Goal: Transaction & Acquisition: Purchase product/service

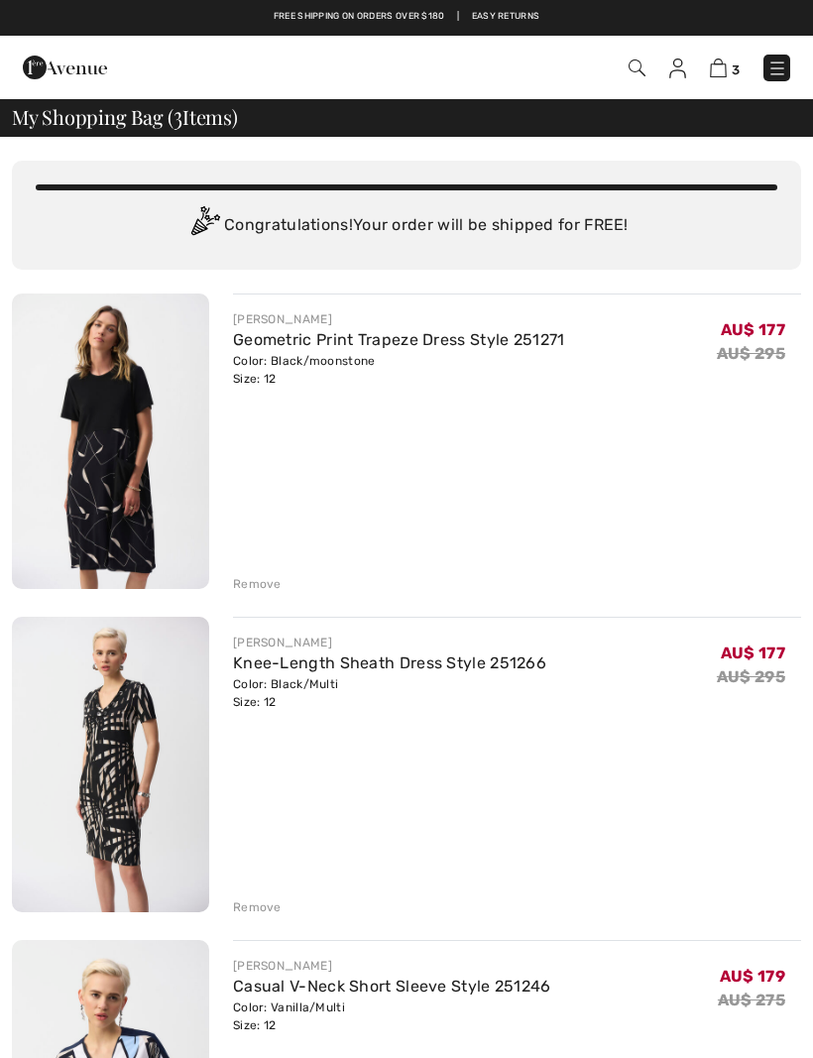
click at [718, 75] on img at bounding box center [718, 67] width 17 height 19
click at [131, 745] on img at bounding box center [110, 764] width 197 height 295
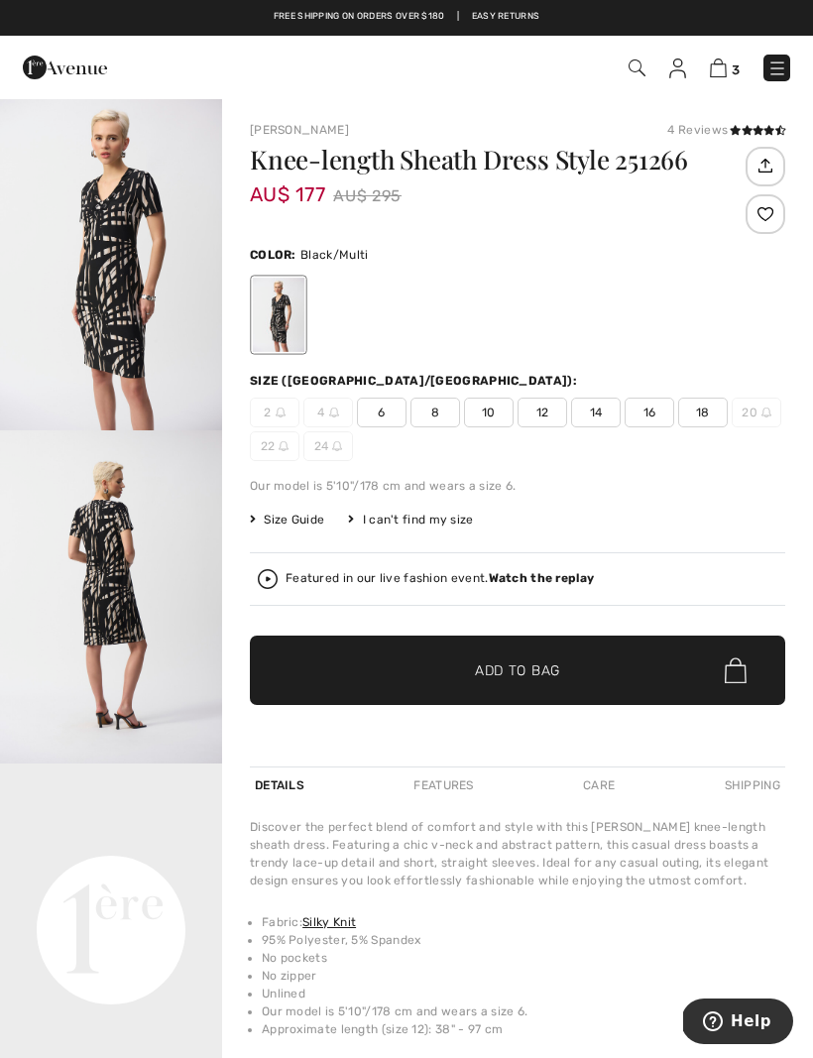
click at [237, 1012] on div "Joseph Ribkoff 4 Reviews 4 Reviews Knee-length Sheath Dress Style 251266 AU$ 17…" at bounding box center [517, 652] width 591 height 1111
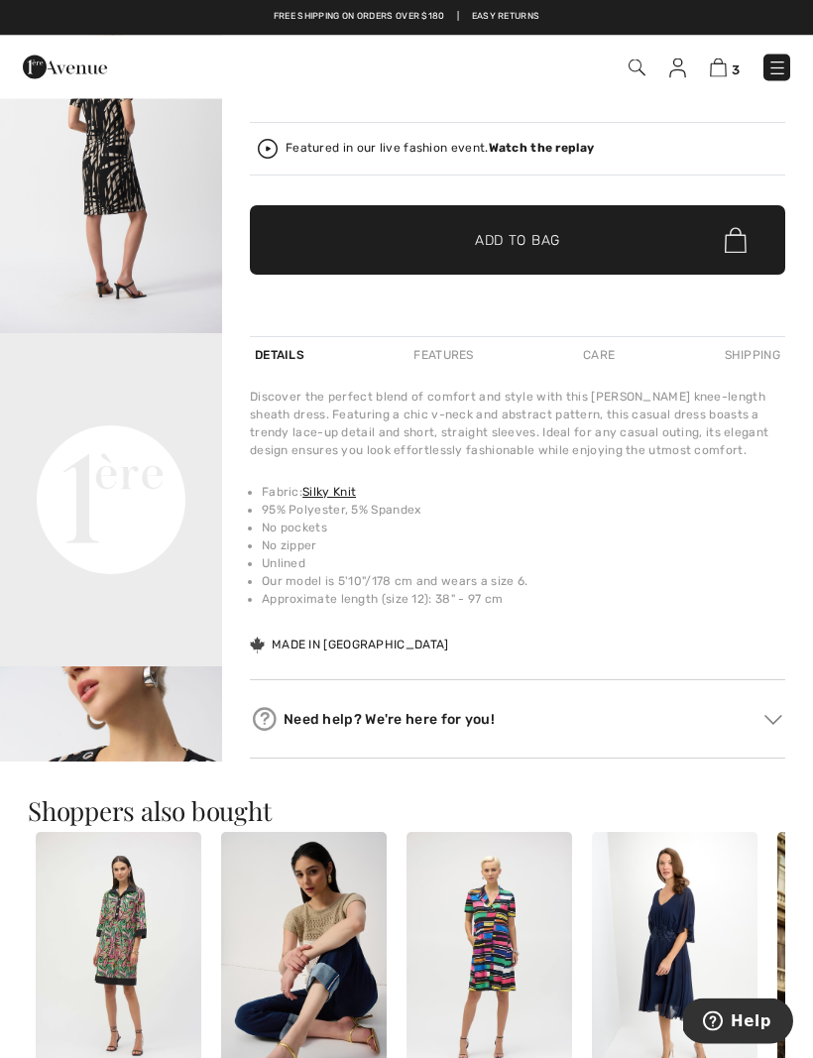
click at [724, 70] on img at bounding box center [718, 67] width 17 height 19
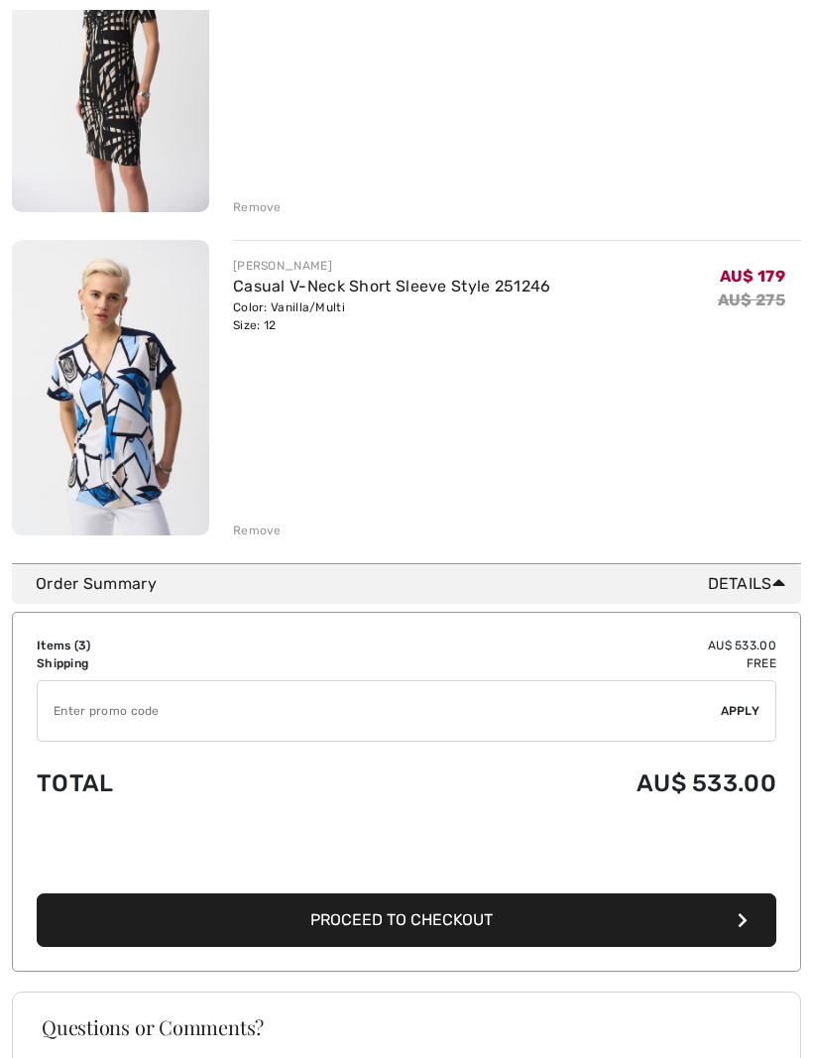
scroll to position [707, 0]
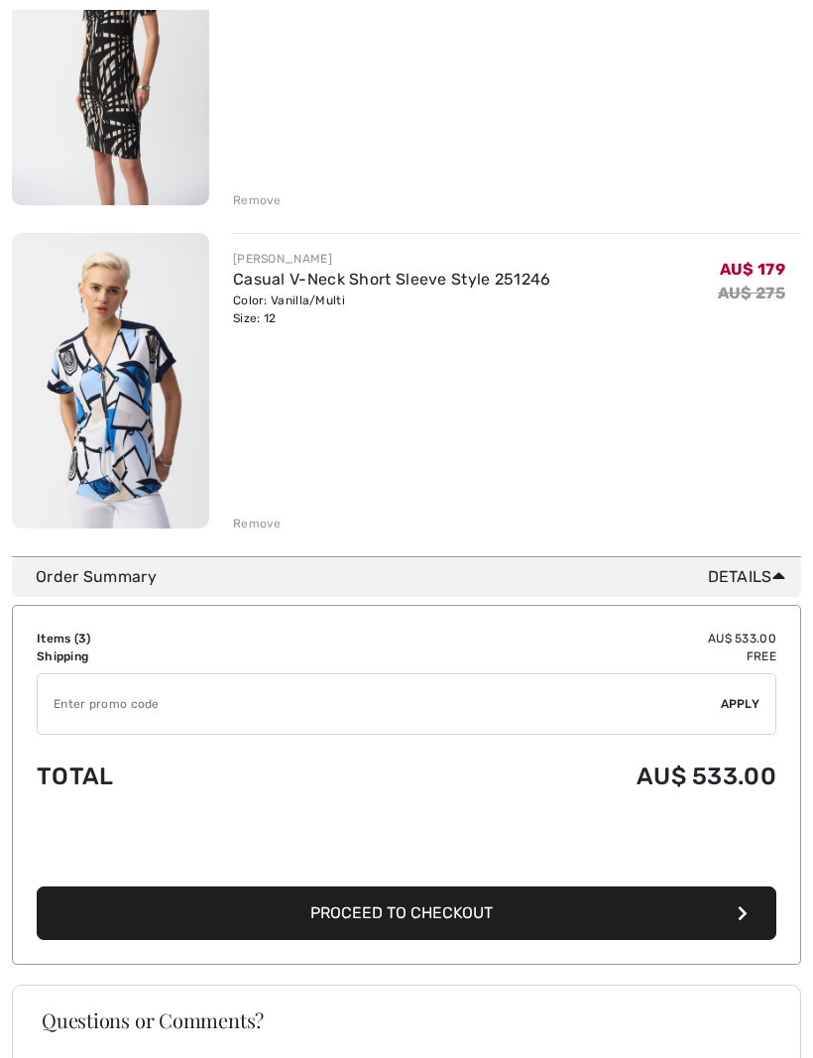
click at [480, 918] on span "Proceed to Checkout" at bounding box center [401, 912] width 182 height 19
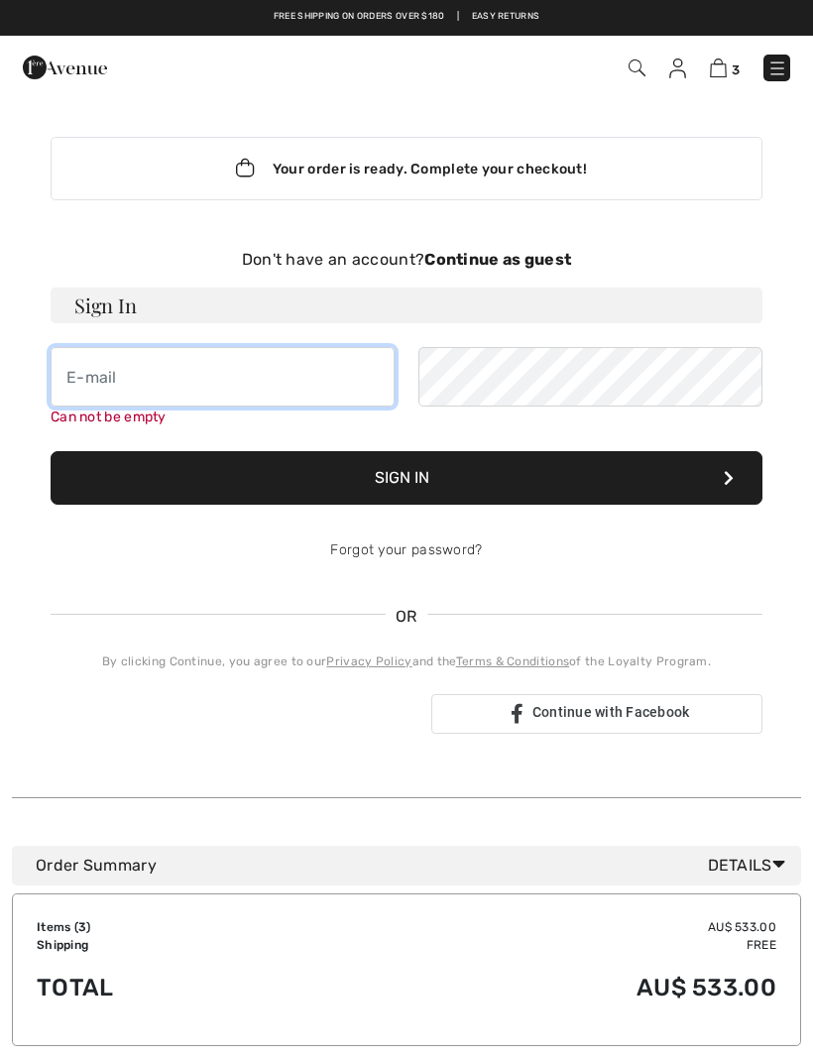
click at [95, 387] on input "email" at bounding box center [223, 376] width 344 height 59
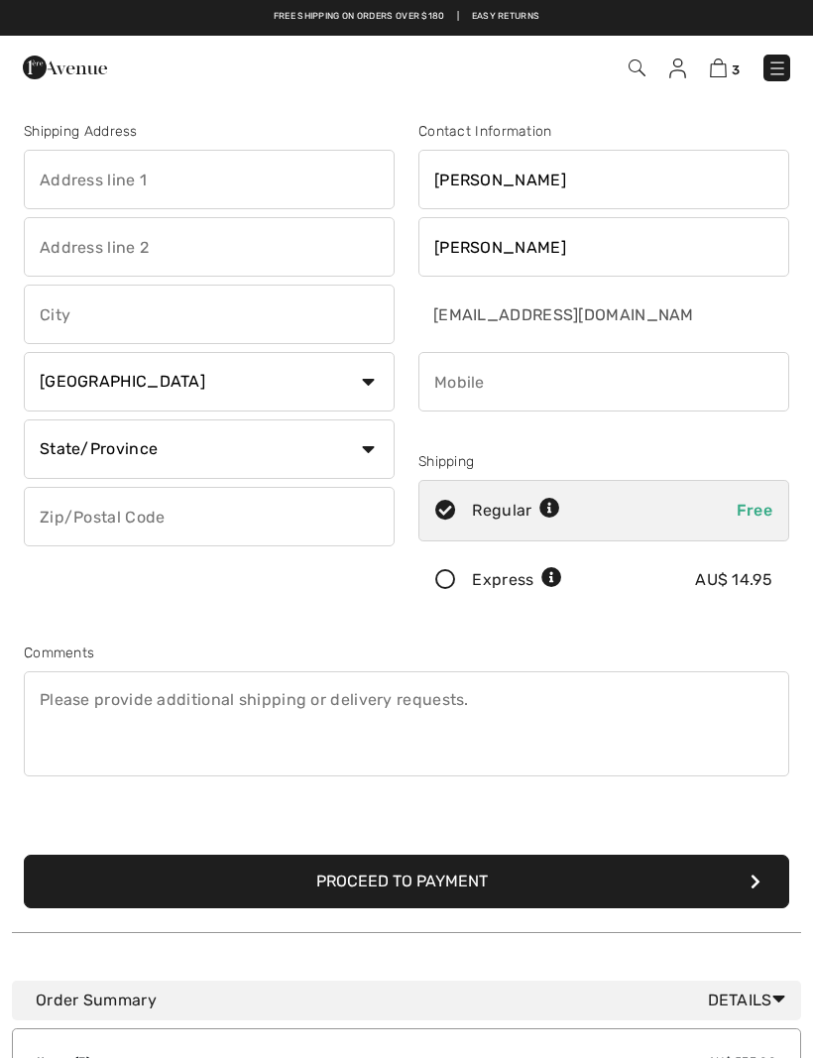
click at [70, 186] on input "text" at bounding box center [209, 179] width 371 height 59
type input "20 Newstead Tce"
type input "Newstead"
select select "AU"
type input "4006"
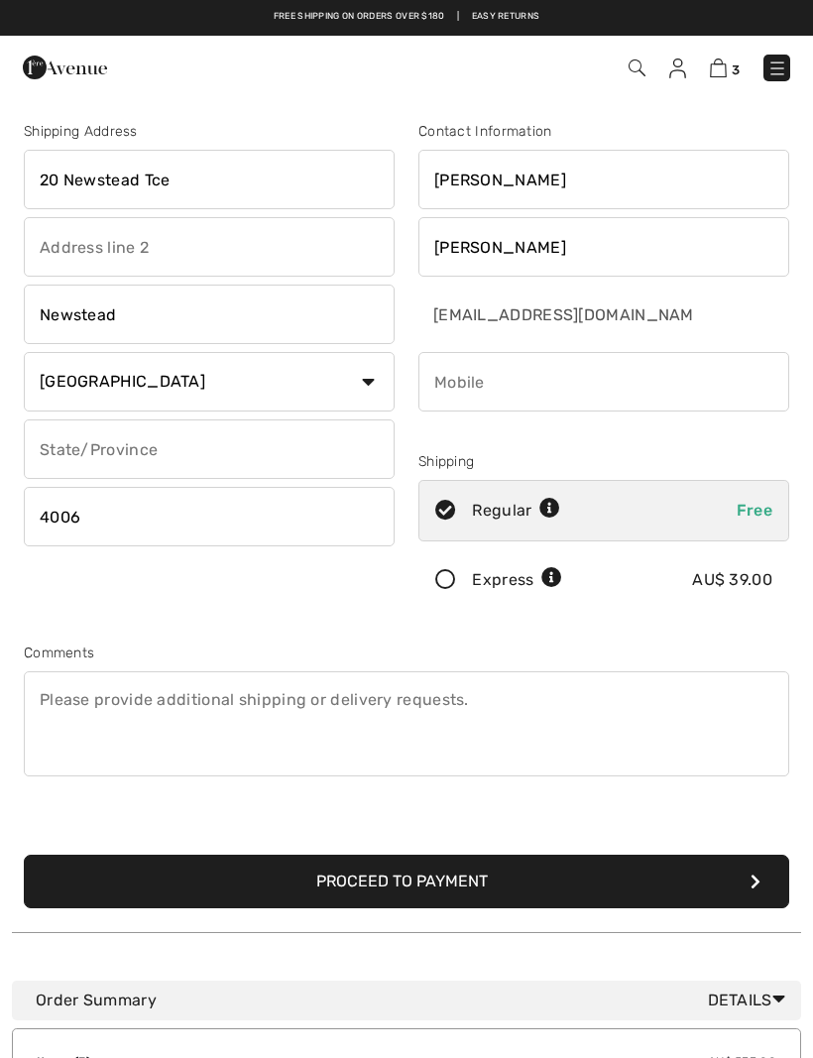
click at [97, 454] on input "text" at bounding box center [209, 448] width 371 height 59
type input "Qld"
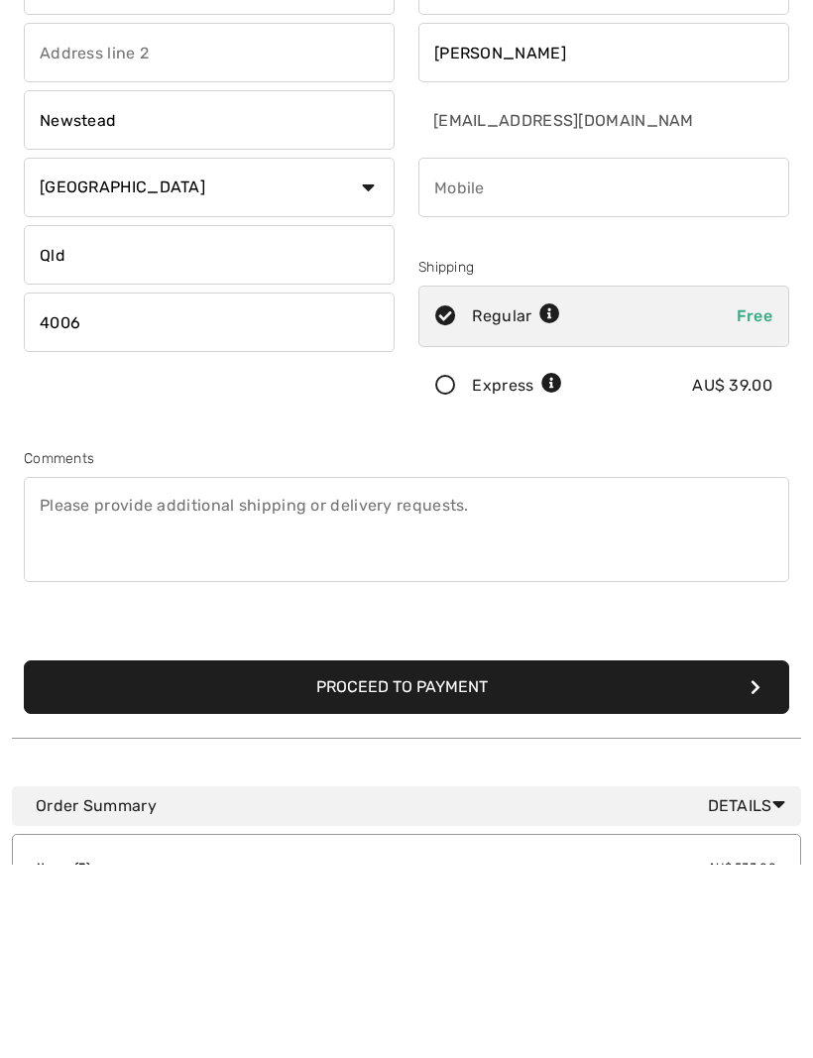
click at [445, 855] on button "Proceed to Payment" at bounding box center [406, 882] width 765 height 54
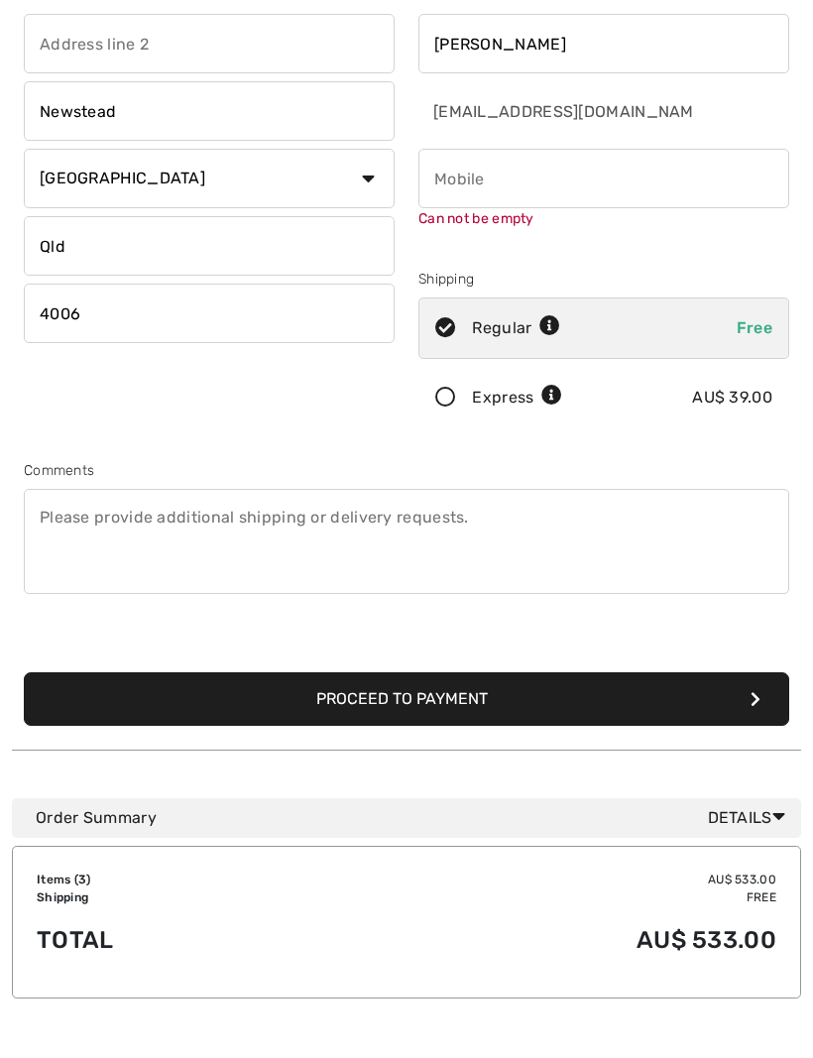
scroll to position [208, 0]
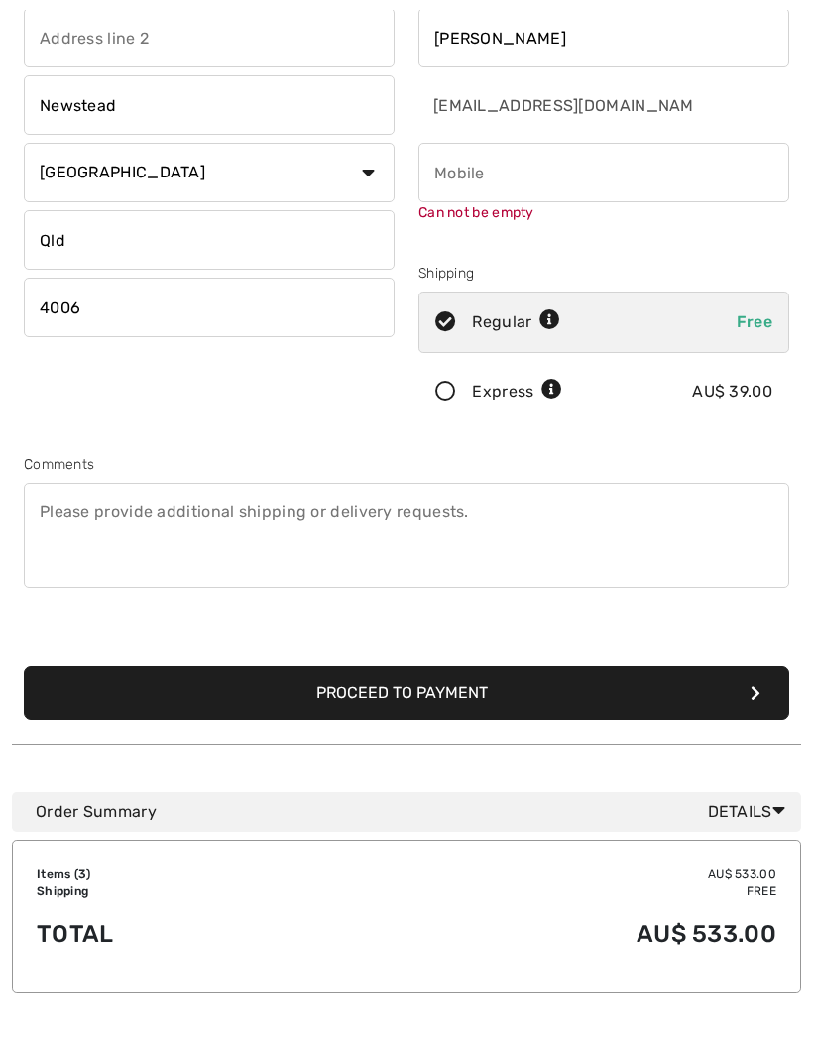
click at [453, 187] on input "phone" at bounding box center [603, 173] width 371 height 59
type input "61431502054"
click at [567, 703] on button "Proceed to Payment" at bounding box center [406, 693] width 765 height 54
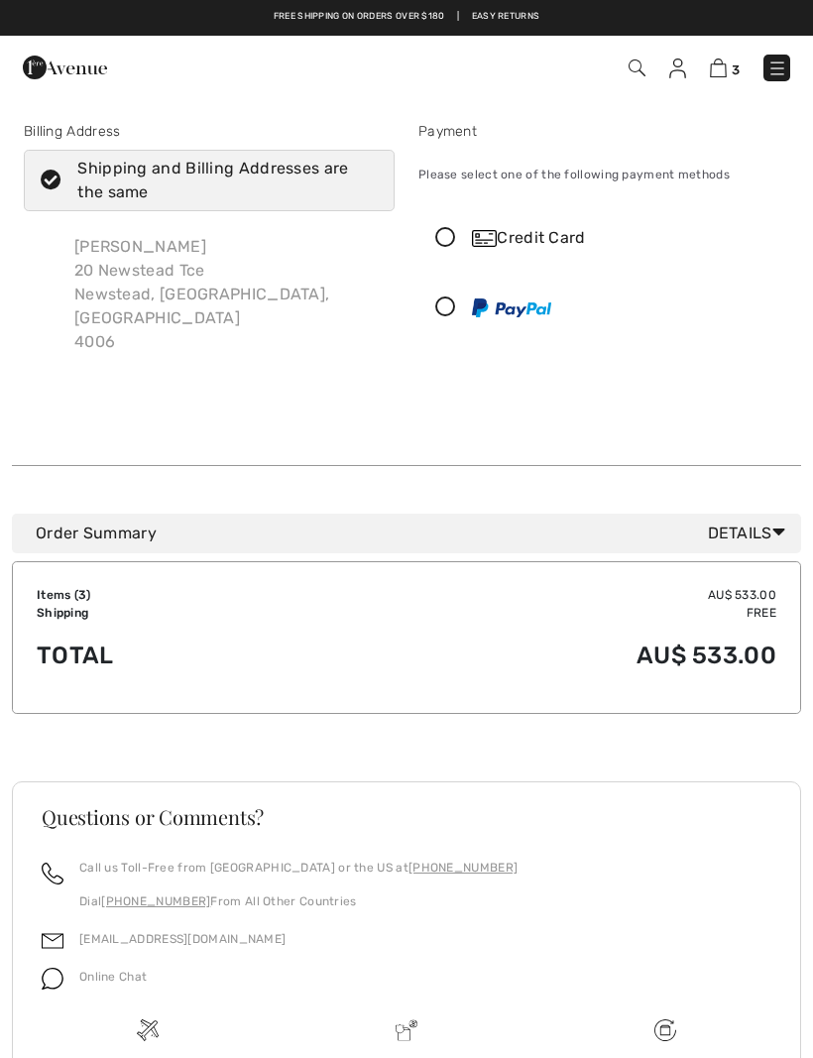
click at [446, 310] on icon at bounding box center [445, 307] width 53 height 21
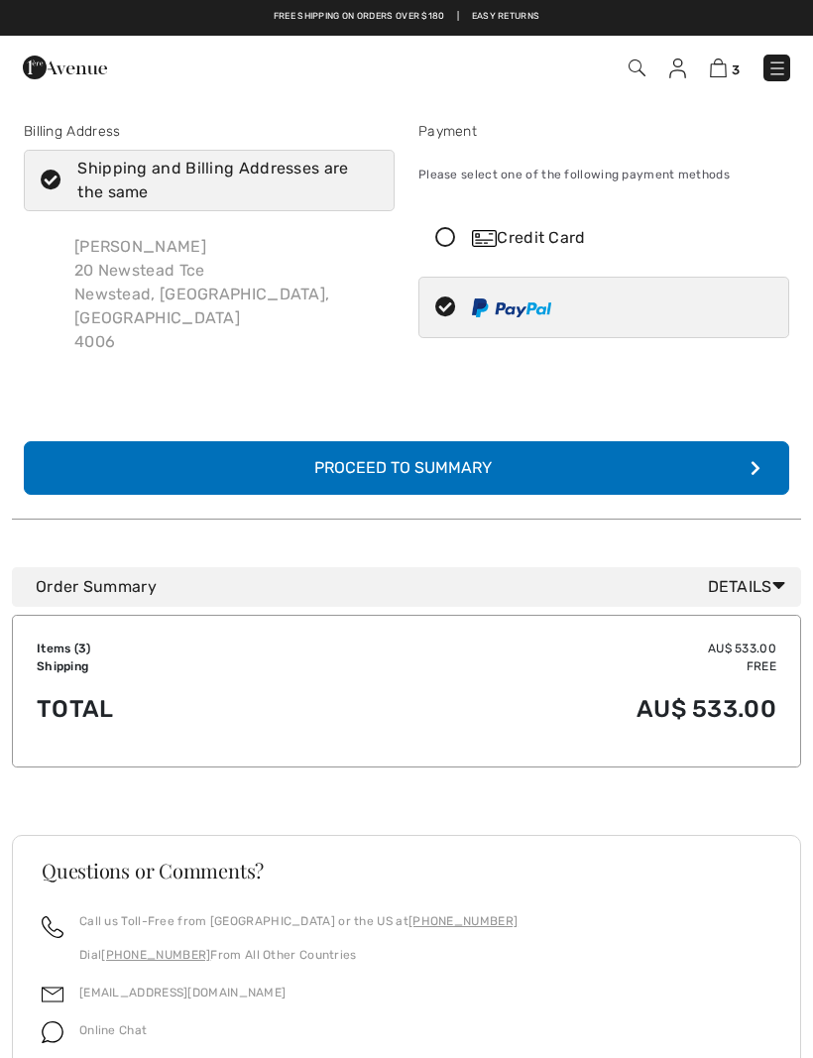
click at [165, 184] on div "Shipping and Billing Addresses are the same" at bounding box center [221, 181] width 288 height 48
click at [365, 184] on input "Shipping and Billing Addresses are the same" at bounding box center [371, 180] width 13 height 59
checkbox input "false"
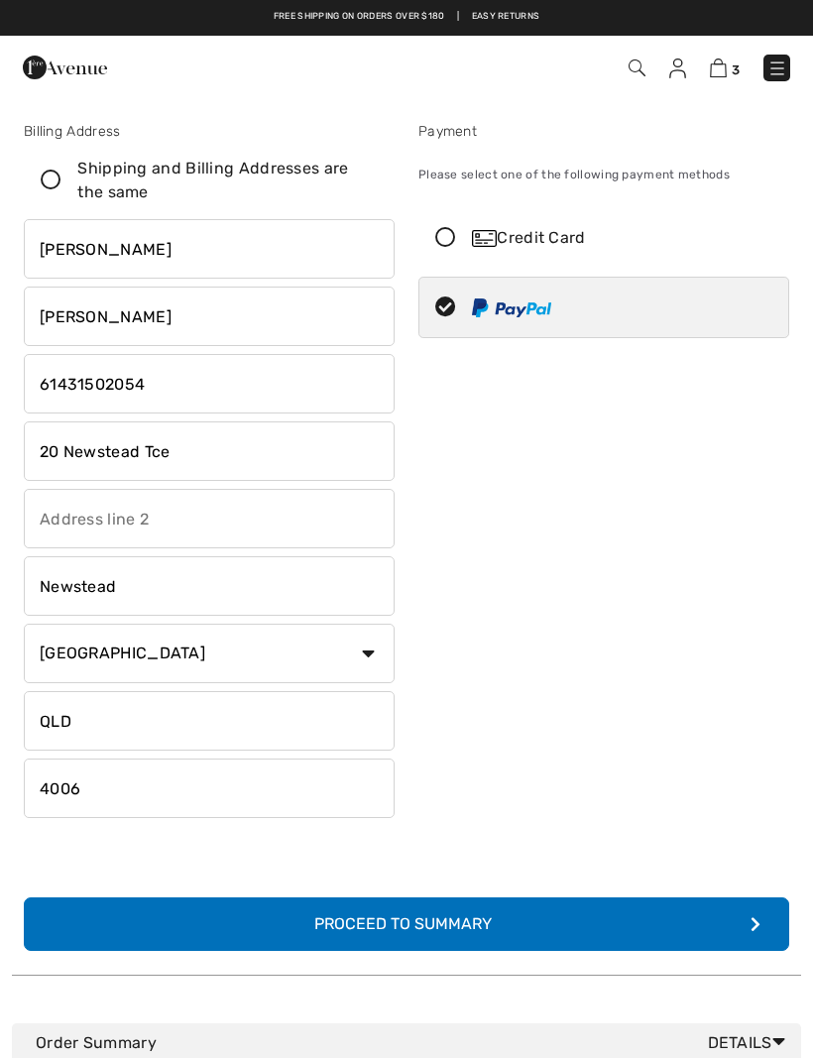
click at [41, 462] on input "20 Newstead Tce" at bounding box center [209, 450] width 371 height 59
click at [60, 530] on input "text" at bounding box center [209, 518] width 371 height 59
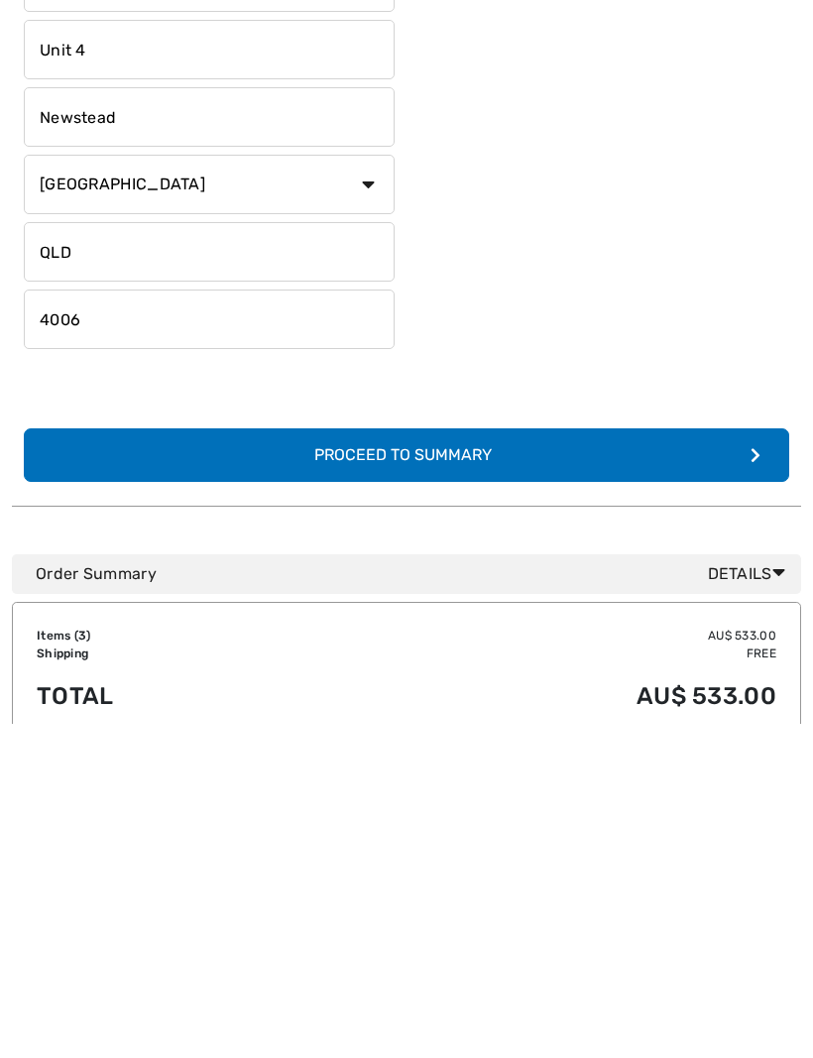
scroll to position [136, 0]
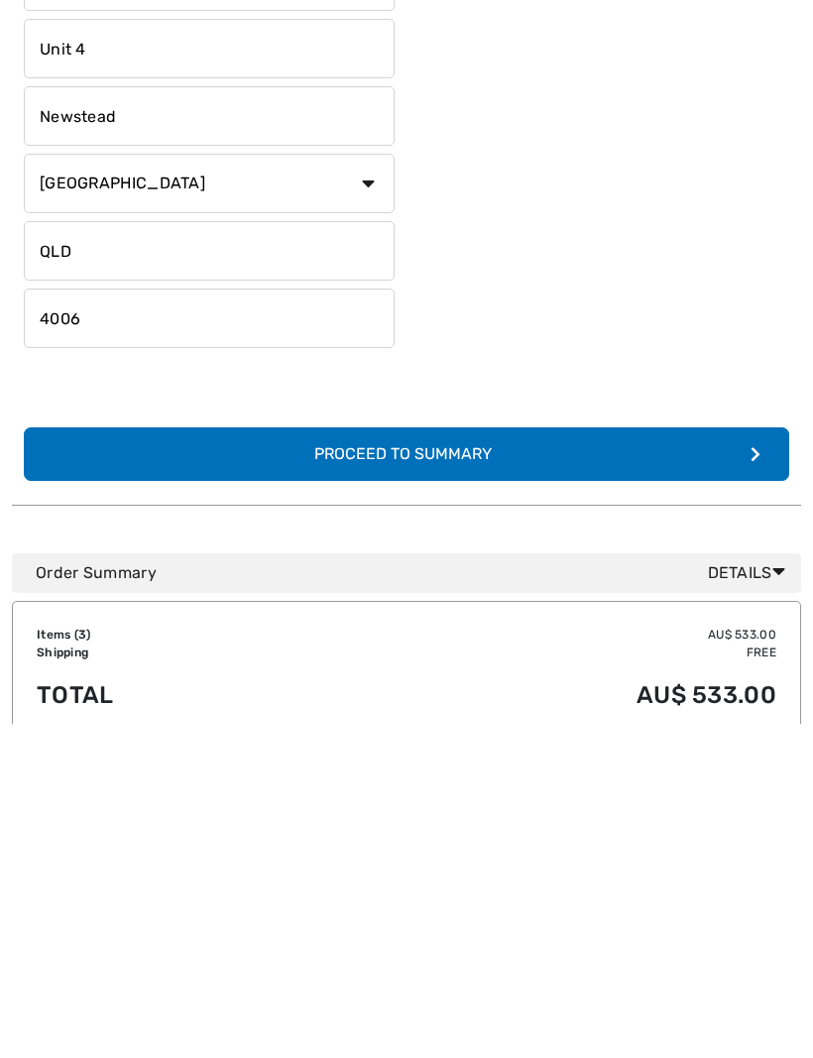
type input "Unit 4"
click at [459, 776] on div "Proceed to Summary" at bounding box center [406, 788] width 217 height 24
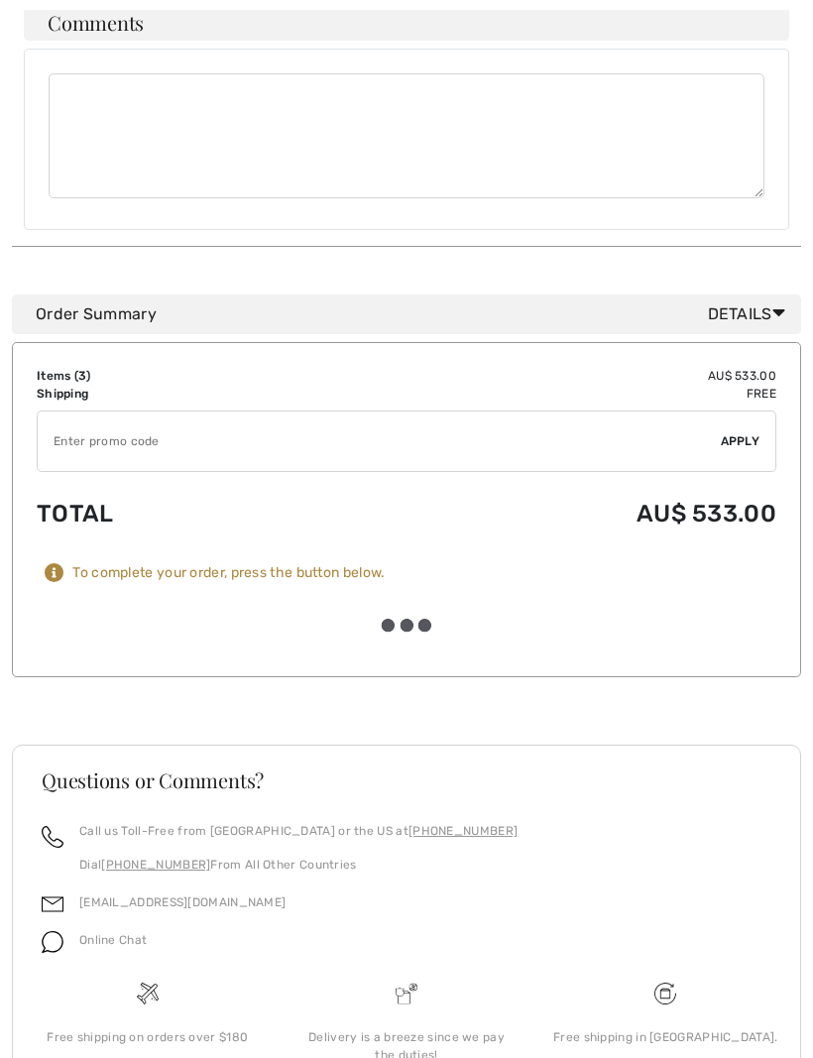
scroll to position [1205, 0]
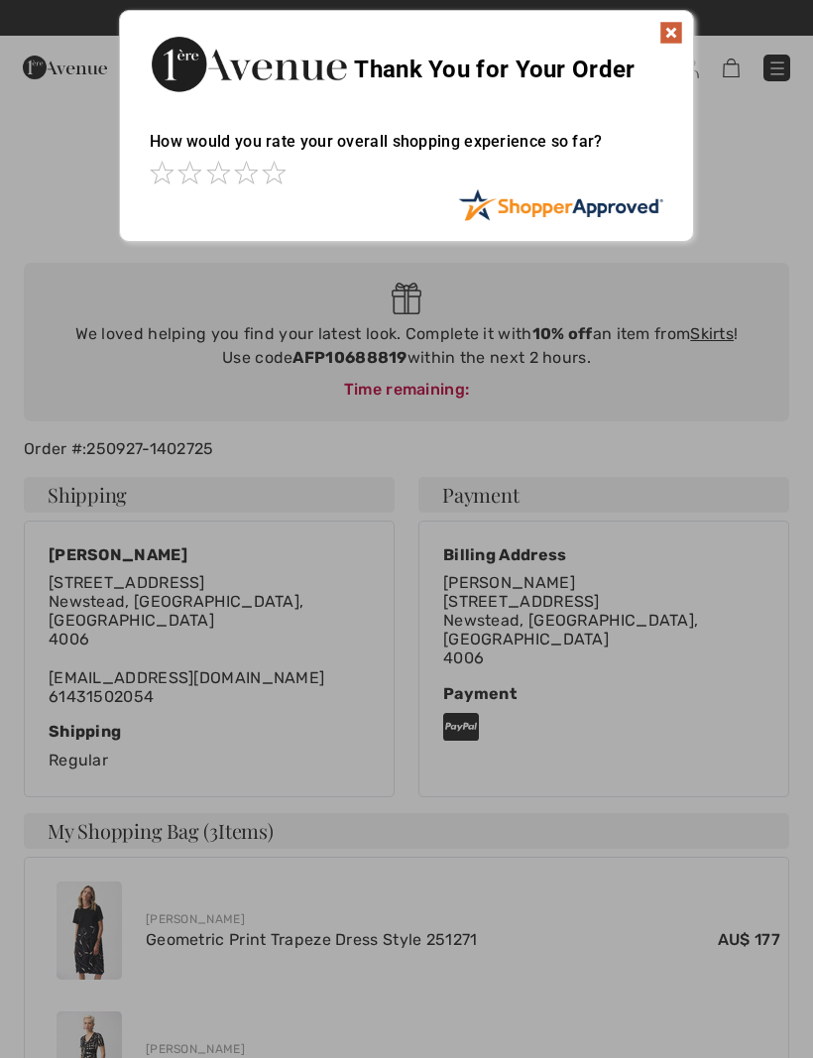
click at [670, 30] on img at bounding box center [671, 33] width 24 height 24
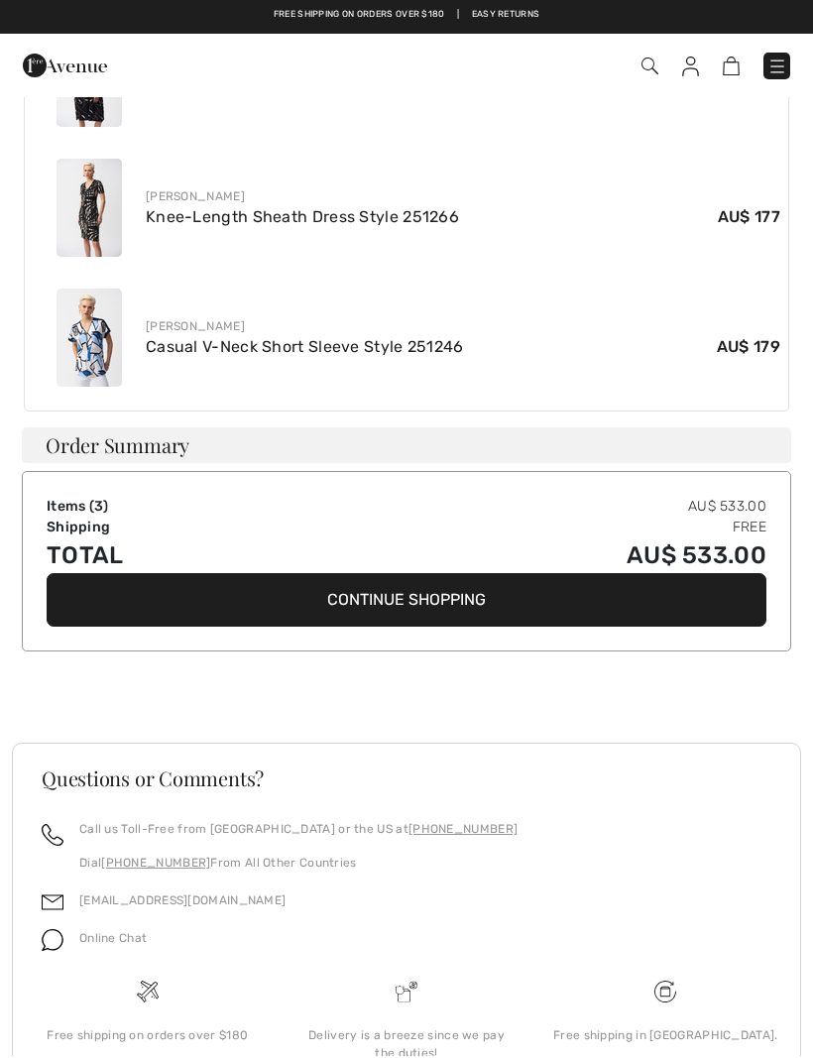
scroll to position [851, 0]
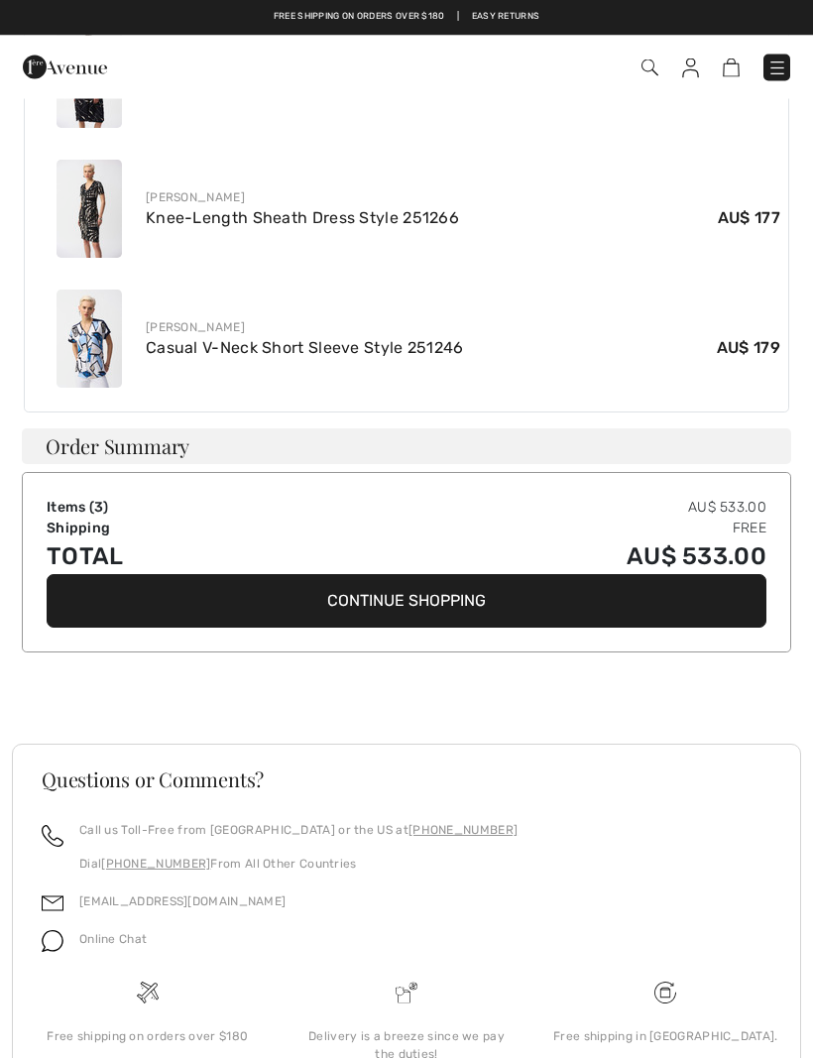
click at [432, 592] on button "Continue Shopping" at bounding box center [407, 602] width 720 height 54
